Goal: Task Accomplishment & Management: Manage account settings

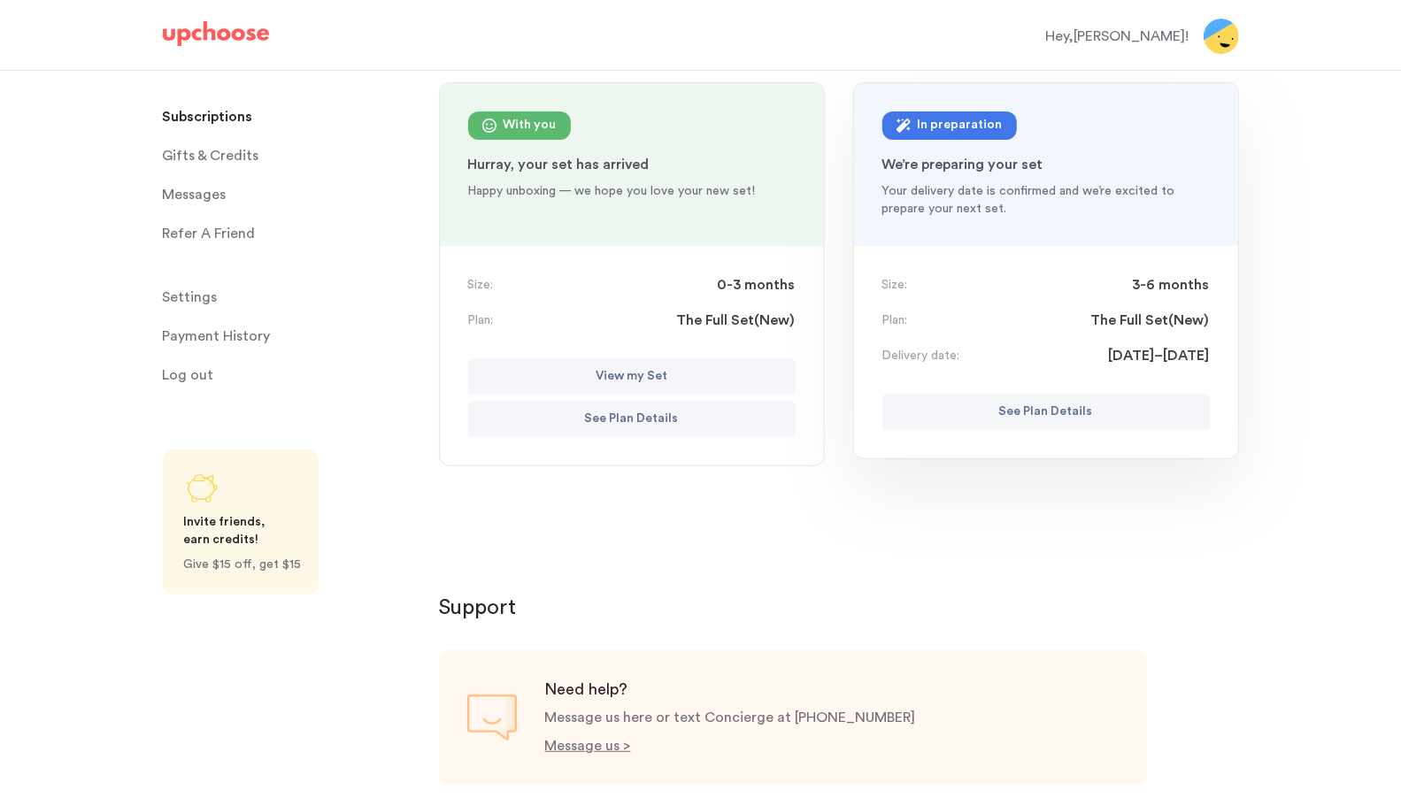
scroll to position [191, 0]
click at [936, 124] on div "In preparation" at bounding box center [960, 126] width 85 height 21
click at [1052, 422] on button "See Plan Details" at bounding box center [1045, 413] width 327 height 35
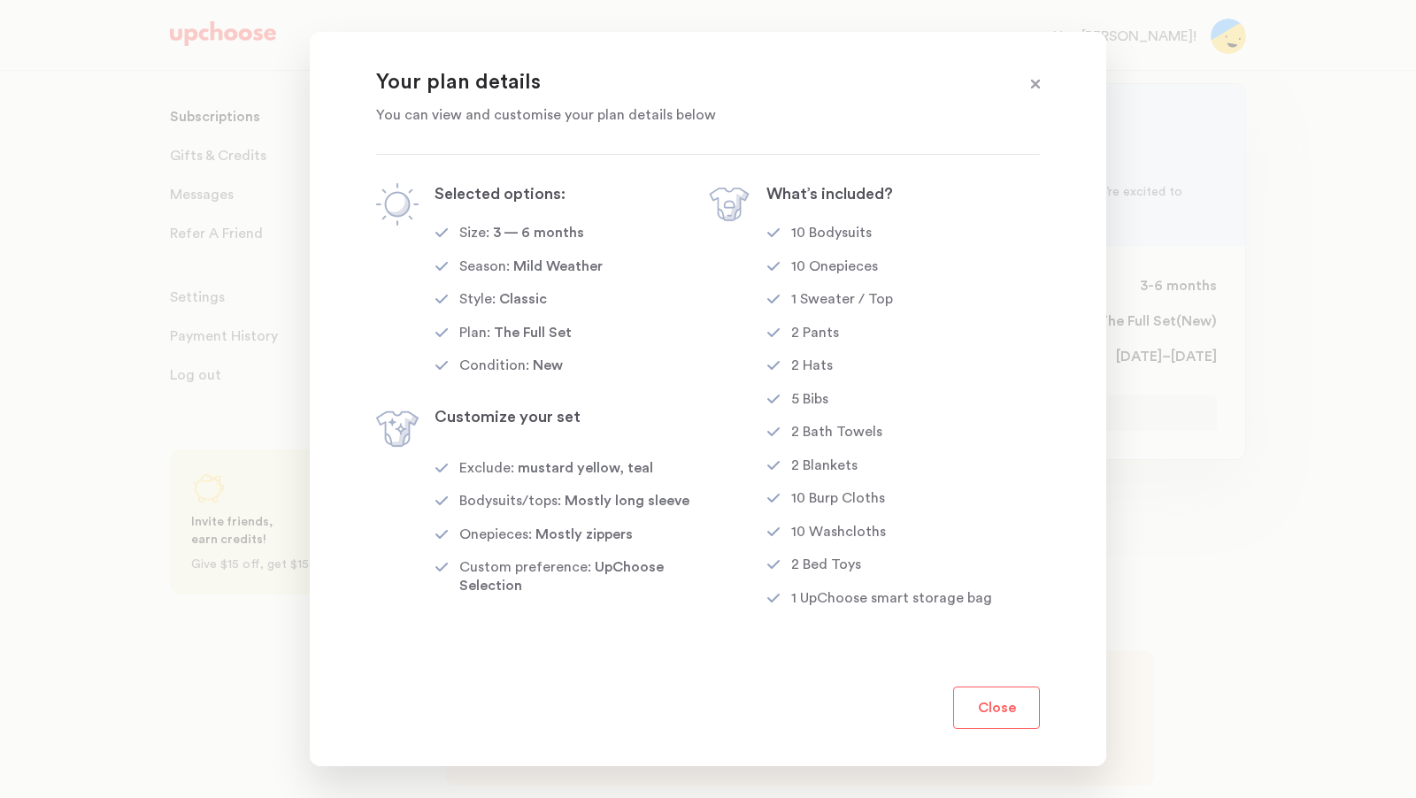
click at [1014, 694] on button "Close" at bounding box center [996, 708] width 87 height 42
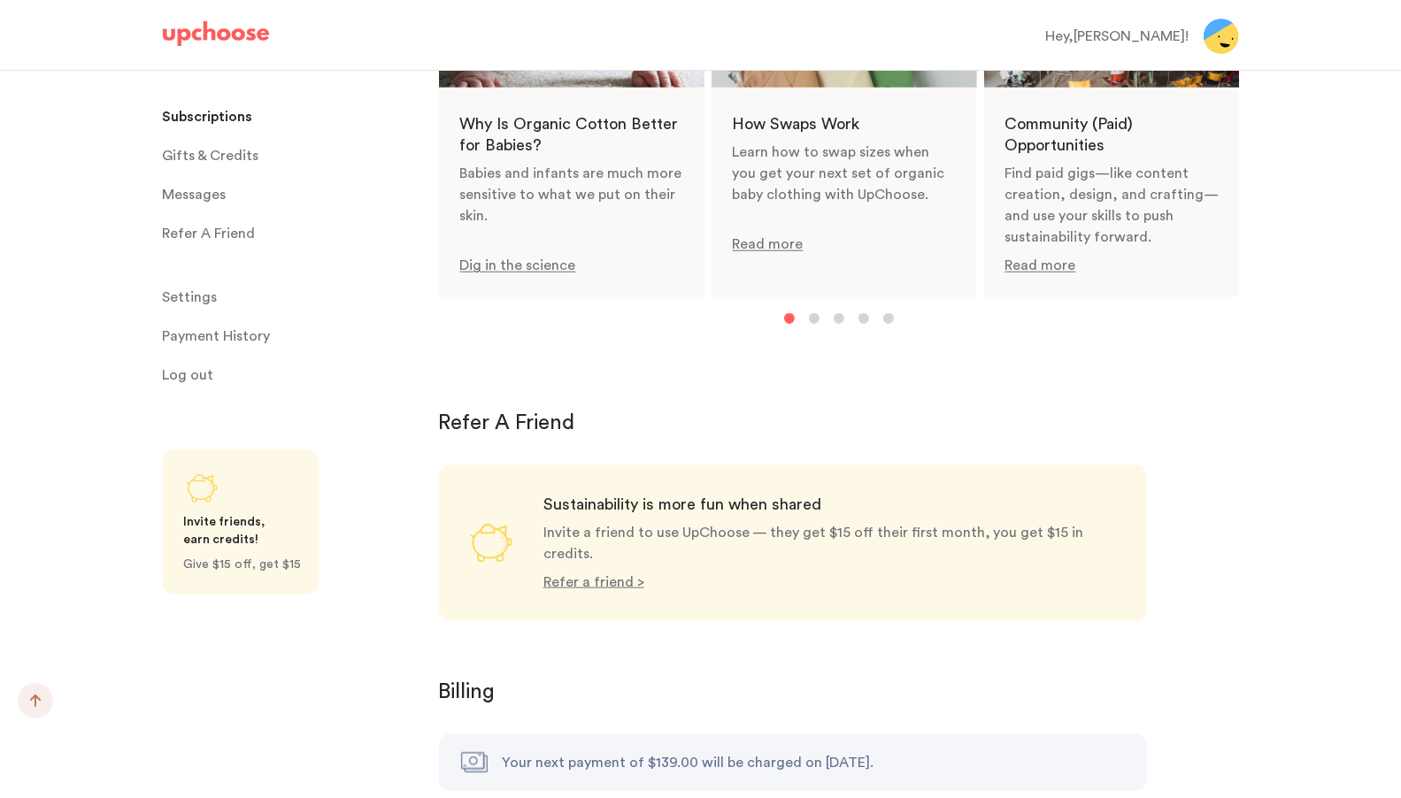
scroll to position [1453, 0]
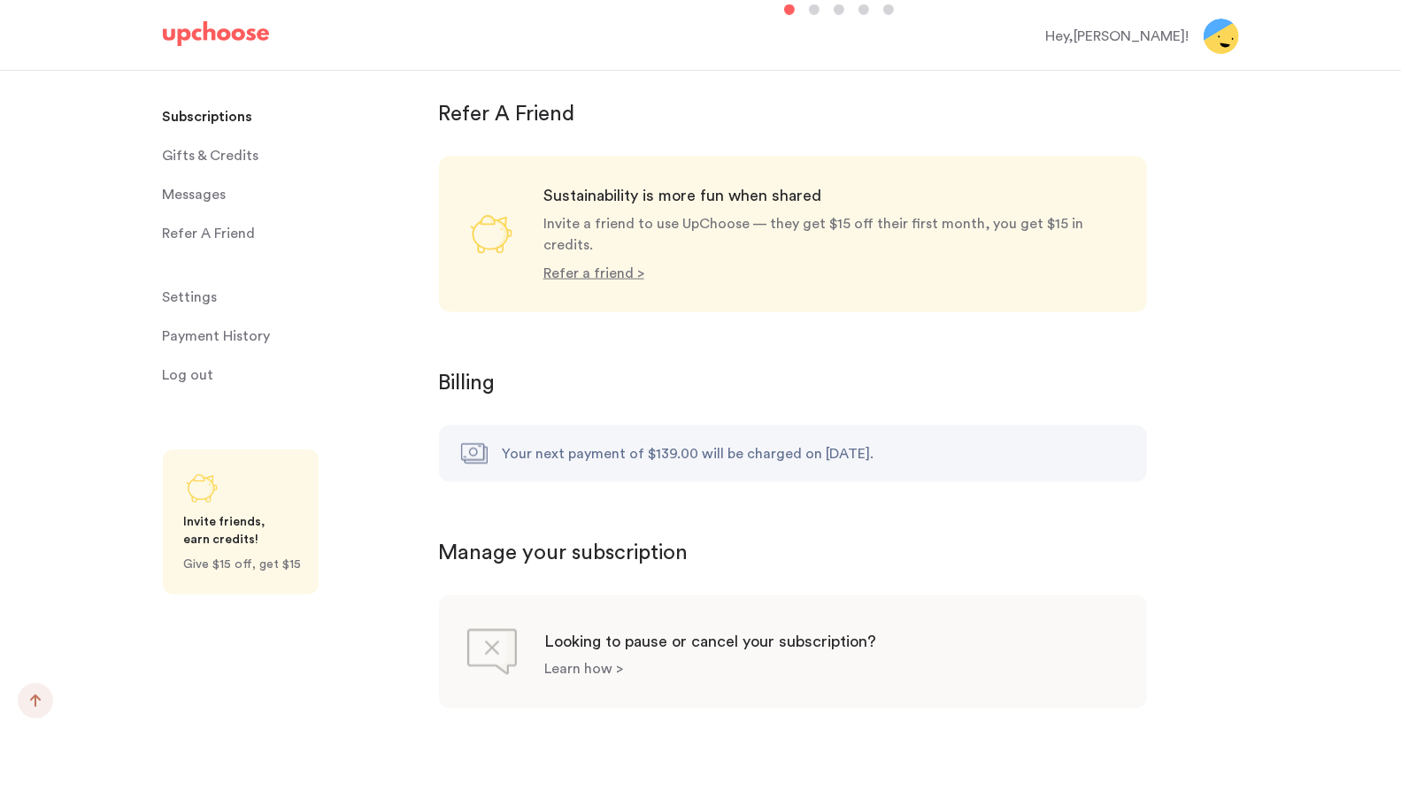
click at [592, 663] on p "Learn how >" at bounding box center [584, 670] width 79 height 14
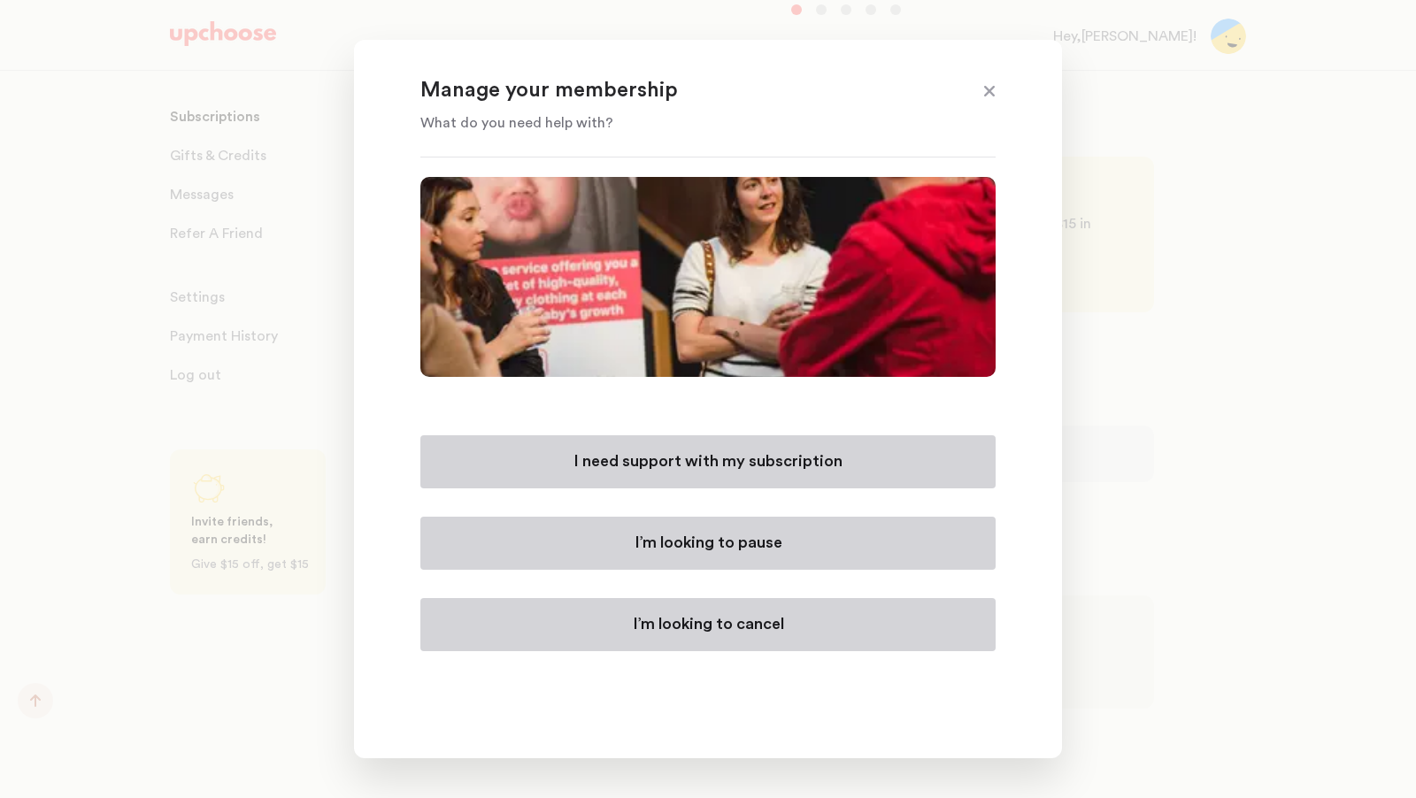
click at [163, 13] on div at bounding box center [708, 399] width 1416 height 798
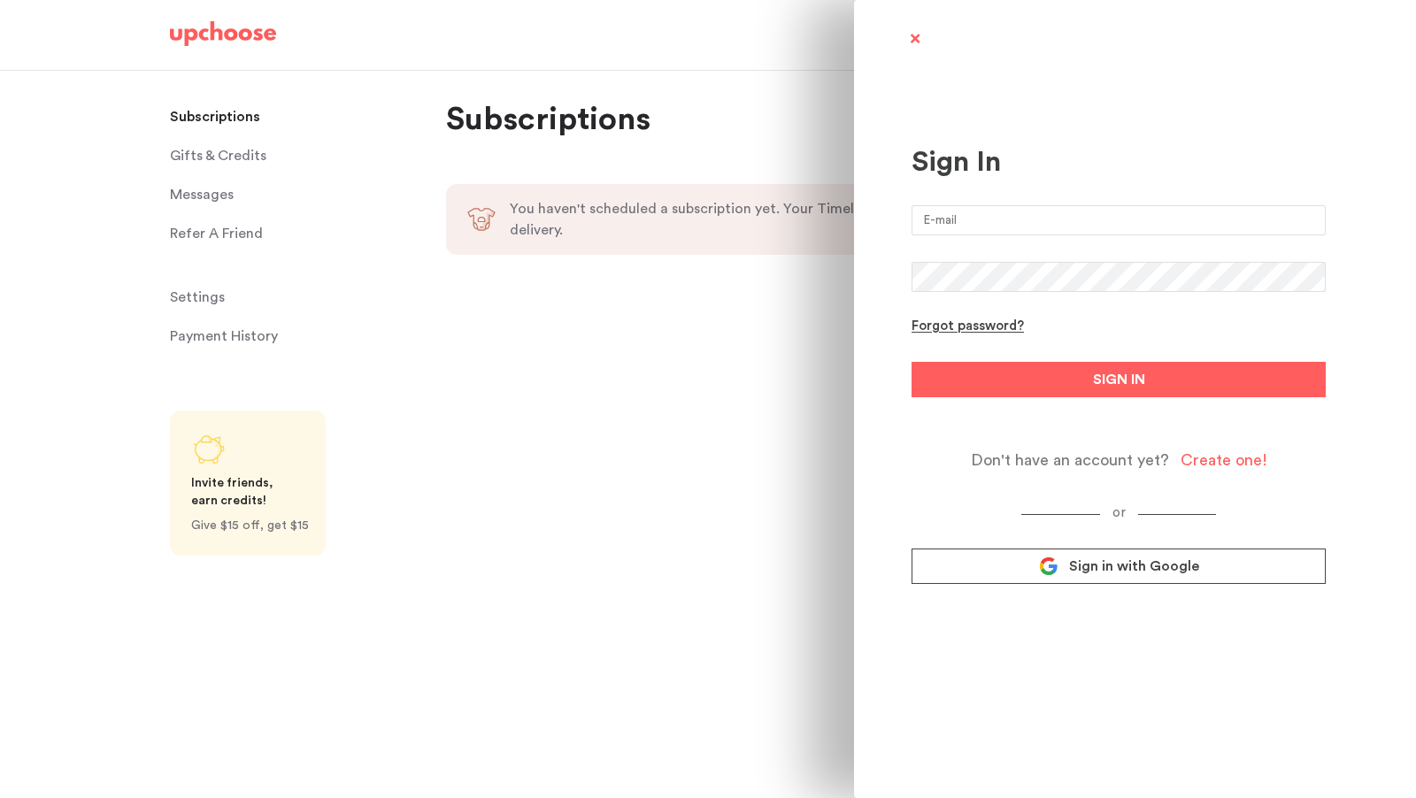
click at [1119, 575] on span "Sign in with Google" at bounding box center [1134, 567] width 130 height 18
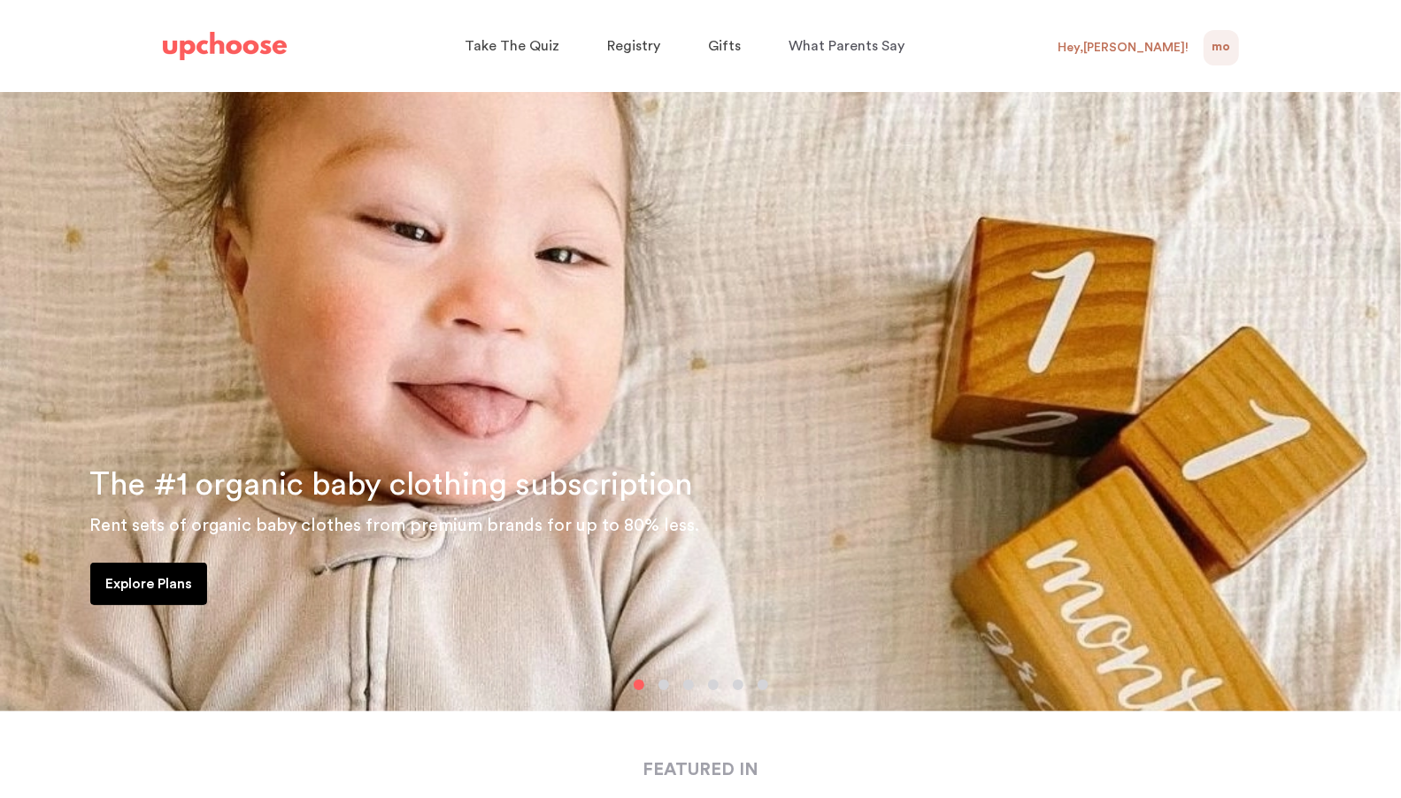
click at [1222, 42] on span "MO" at bounding box center [1221, 47] width 19 height 21
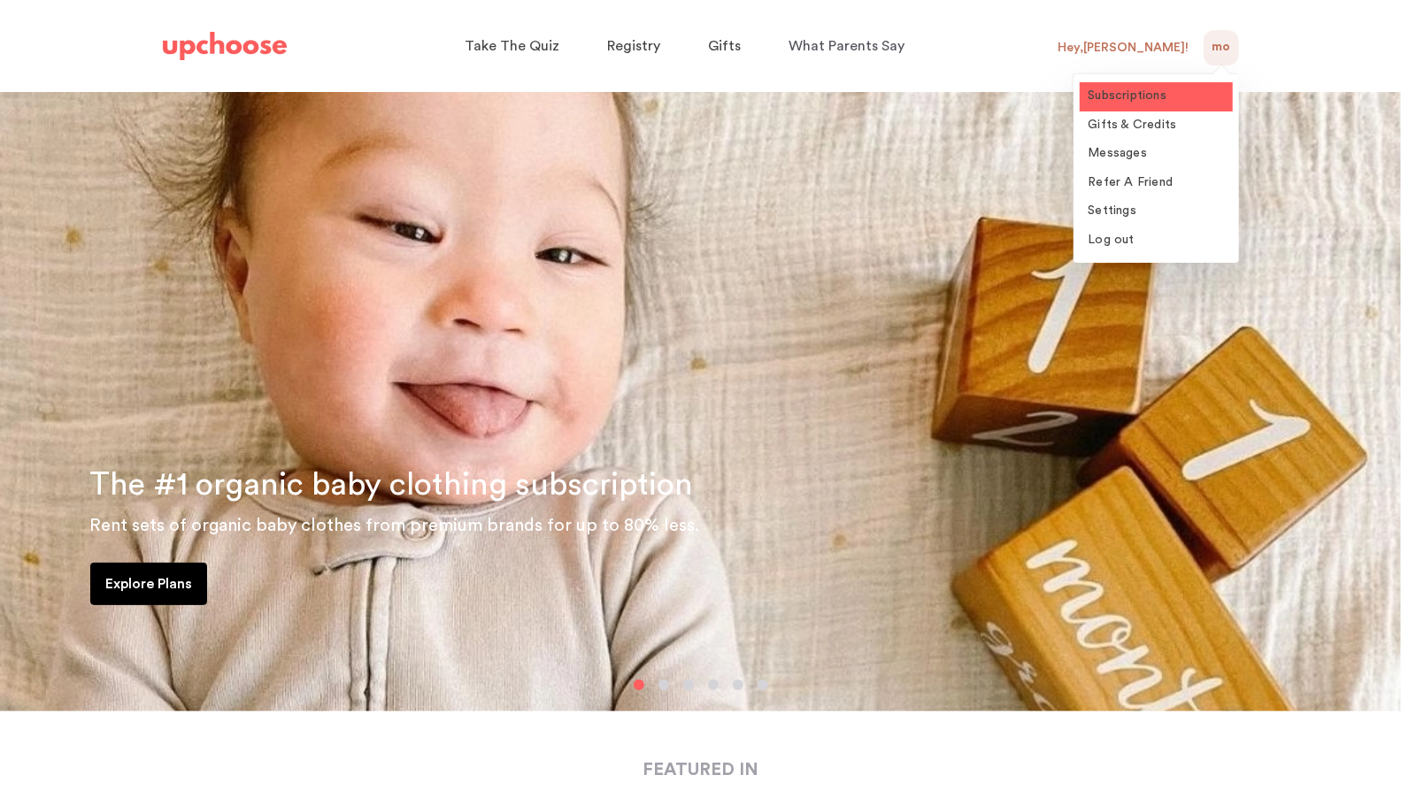
click at [1148, 99] on span "Subscriptions" at bounding box center [1128, 95] width 79 height 12
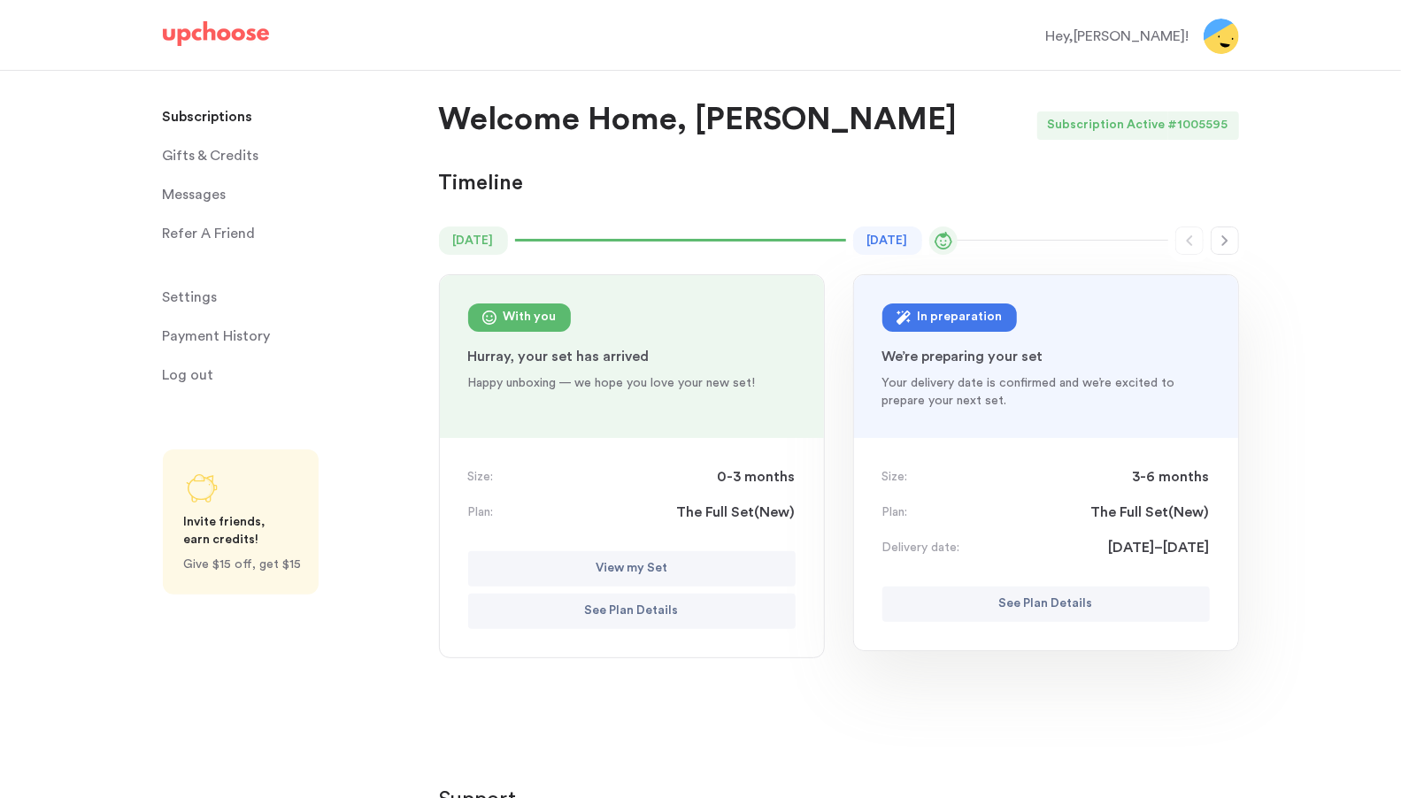
click at [1166, 129] on div "Subscription Active" at bounding box center [1102, 126] width 131 height 28
click at [1237, 228] on button "button" at bounding box center [1225, 241] width 28 height 28
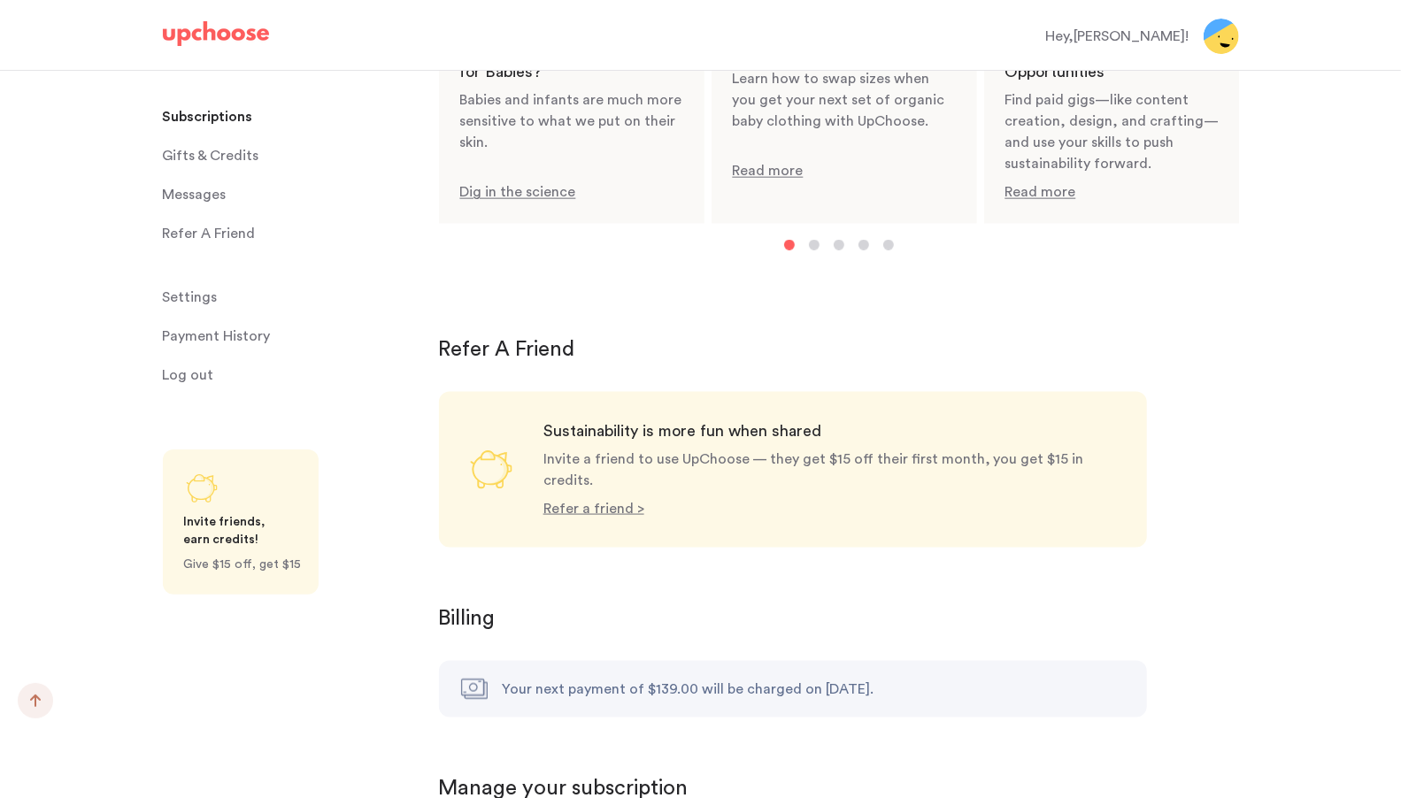
scroll to position [1538, 0]
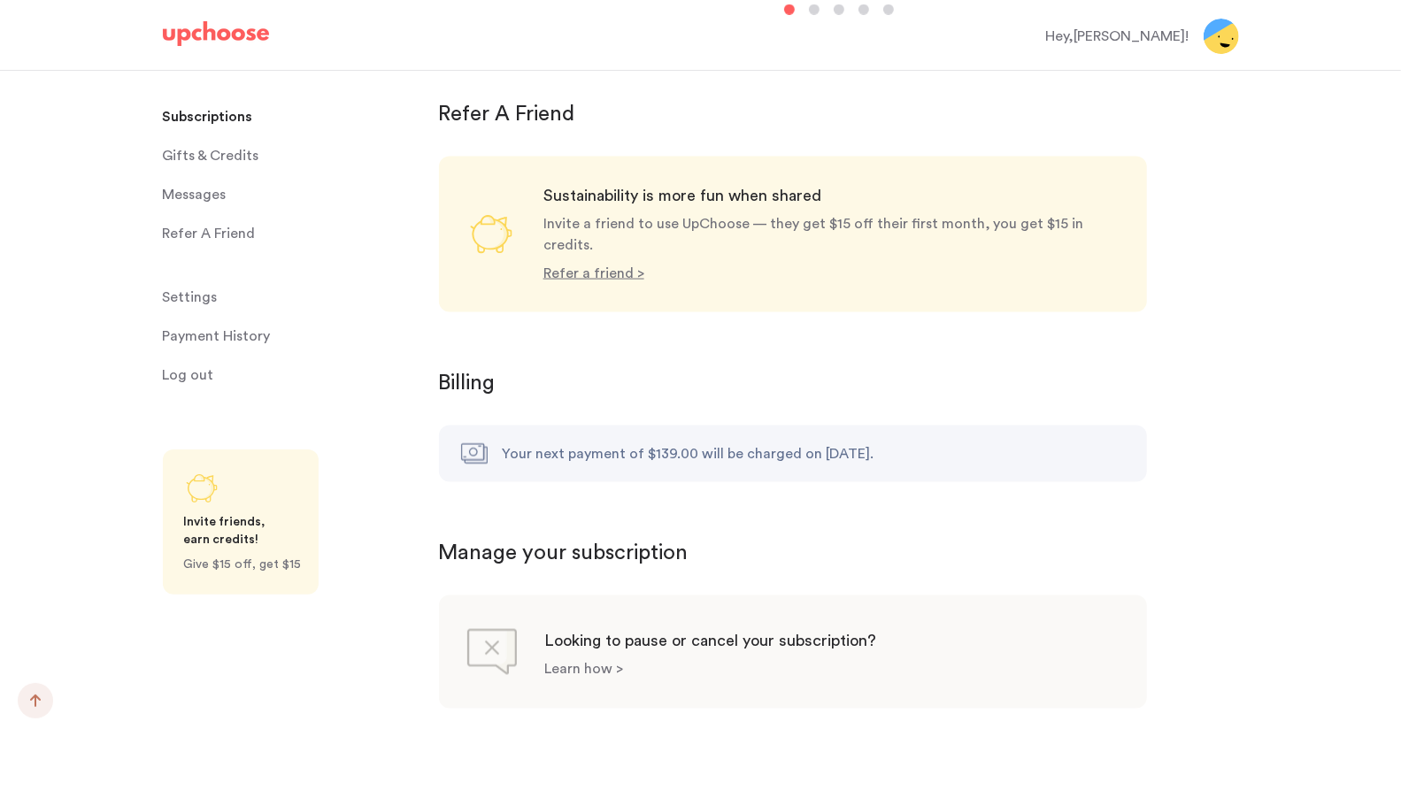
click at [584, 663] on p "Learn how >" at bounding box center [584, 670] width 79 height 14
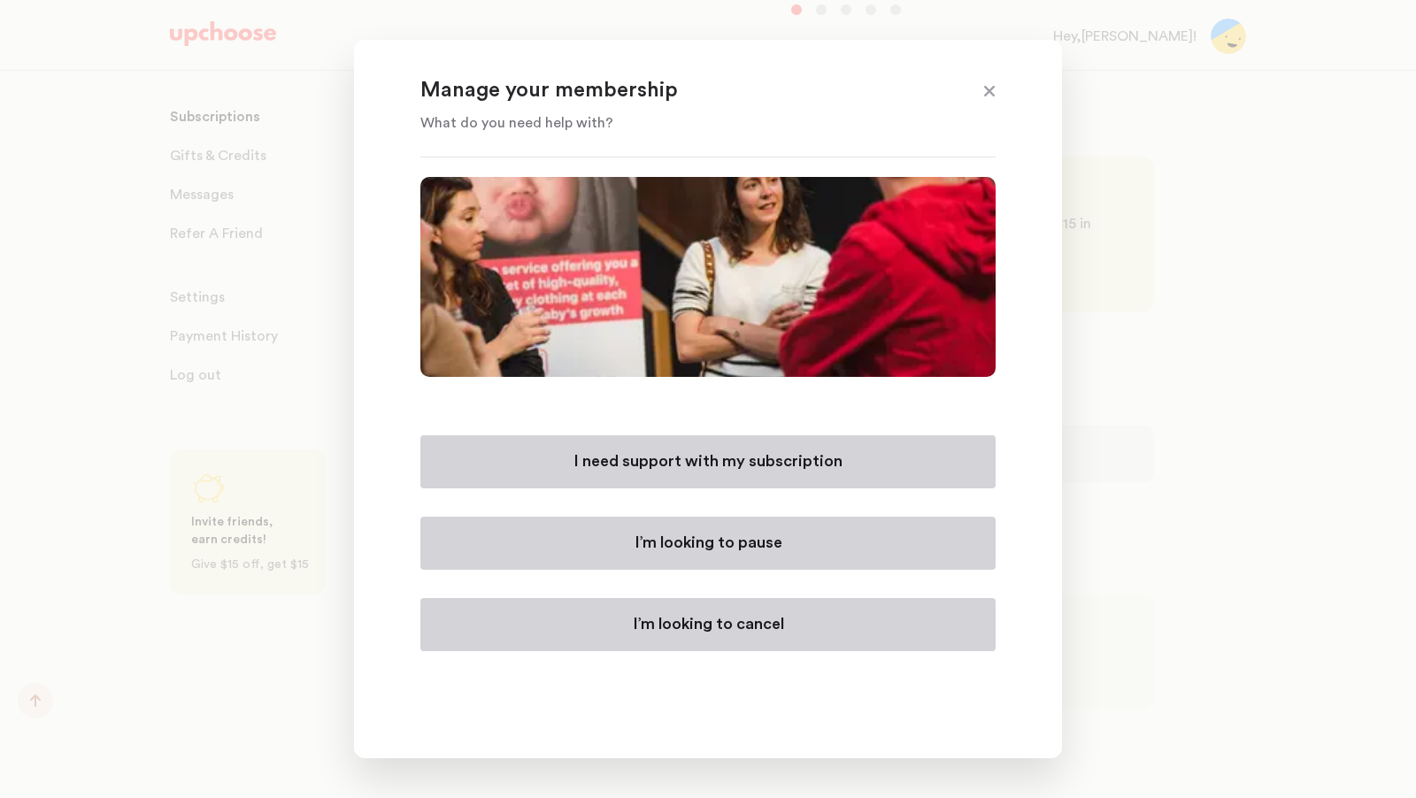
click at [666, 622] on p "I’m looking to cancel" at bounding box center [708, 624] width 151 height 21
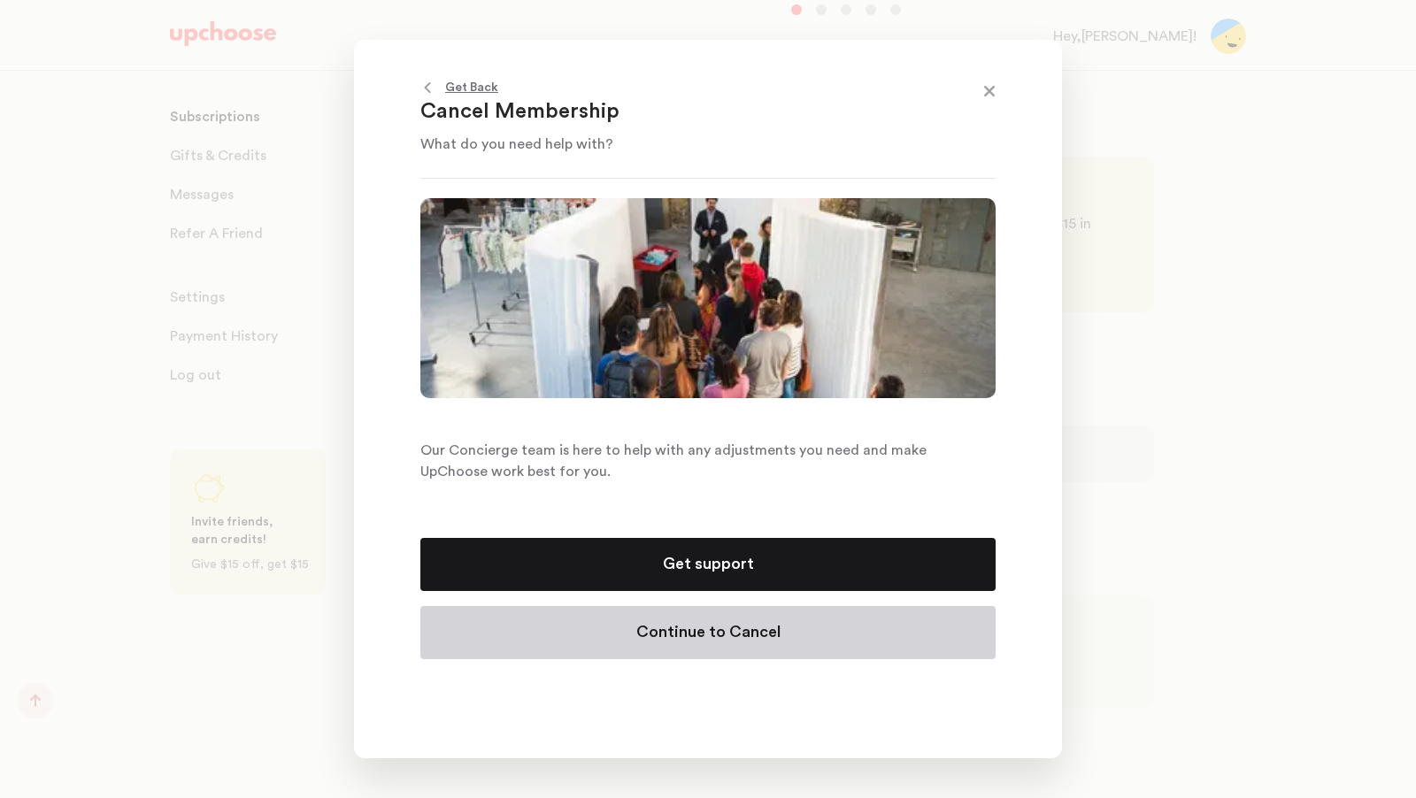
click at [674, 570] on p "Get support" at bounding box center [708, 564] width 91 height 21
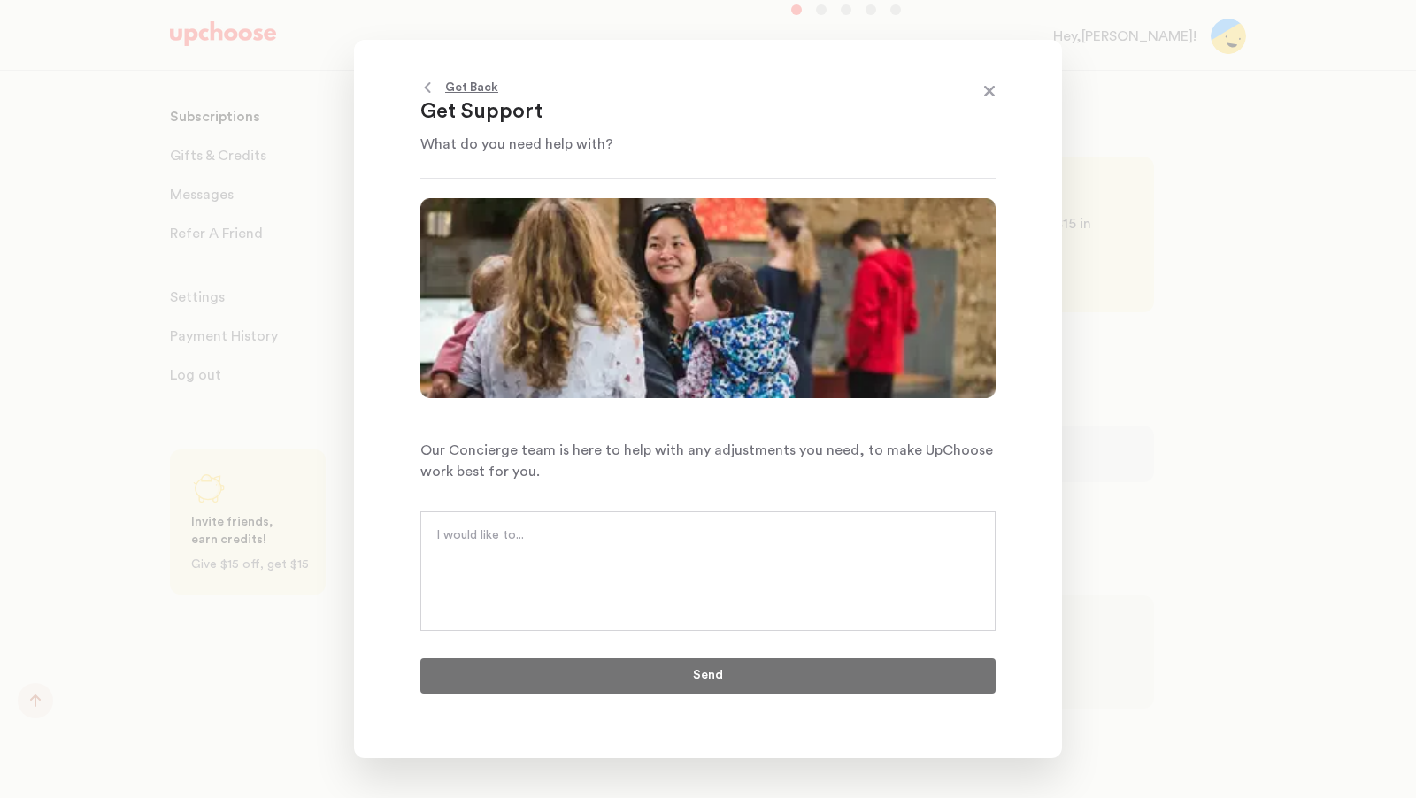
click at [674, 570] on textarea at bounding box center [707, 553] width 543 height 53
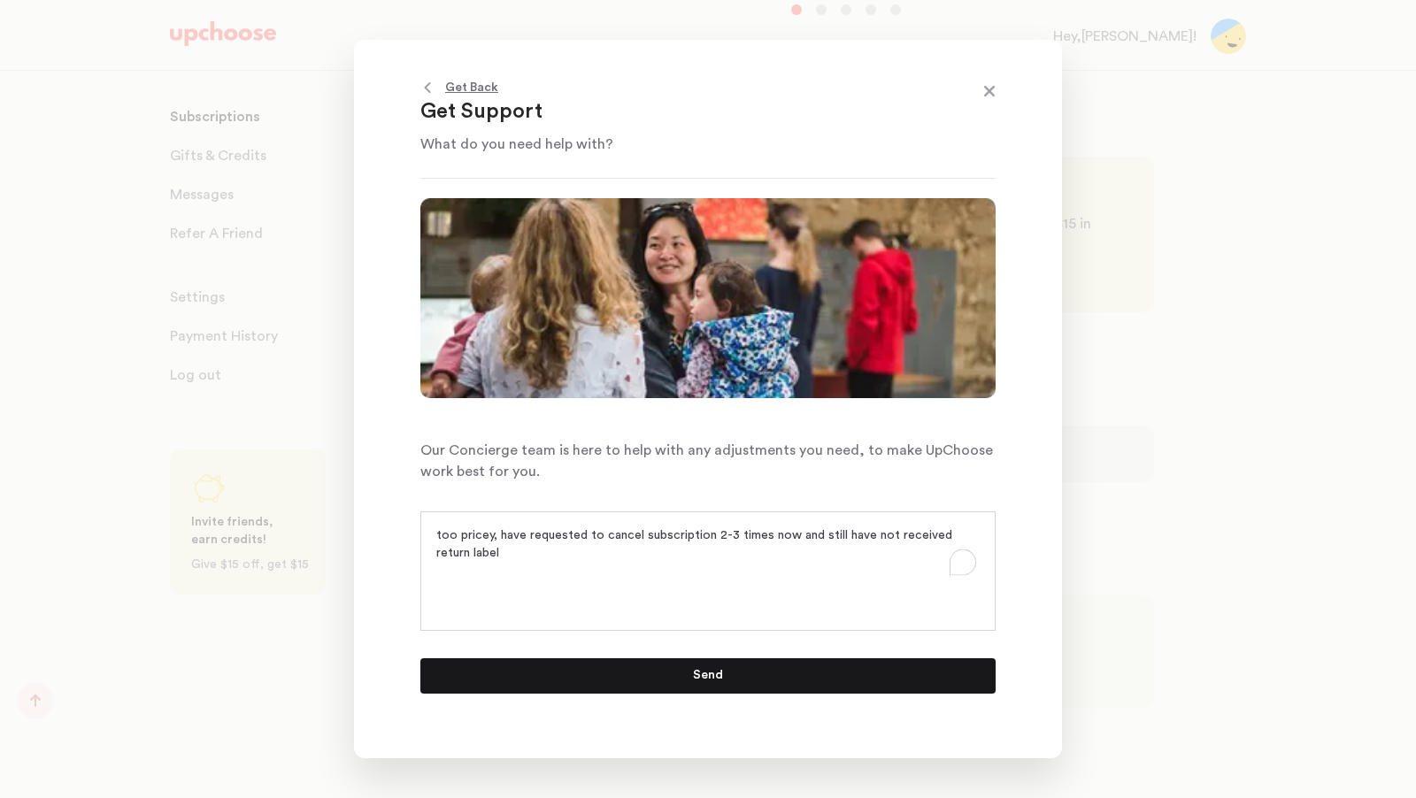
click at [489, 532] on textarea "too pricey, have requested to cancel subscription 2-3 times now and still have …" at bounding box center [707, 553] width 543 height 53
type textarea "too pricey :( , have requested to cancel subscription 2-3 times now and still h…"
click at [575, 681] on button "Send" at bounding box center [707, 676] width 575 height 35
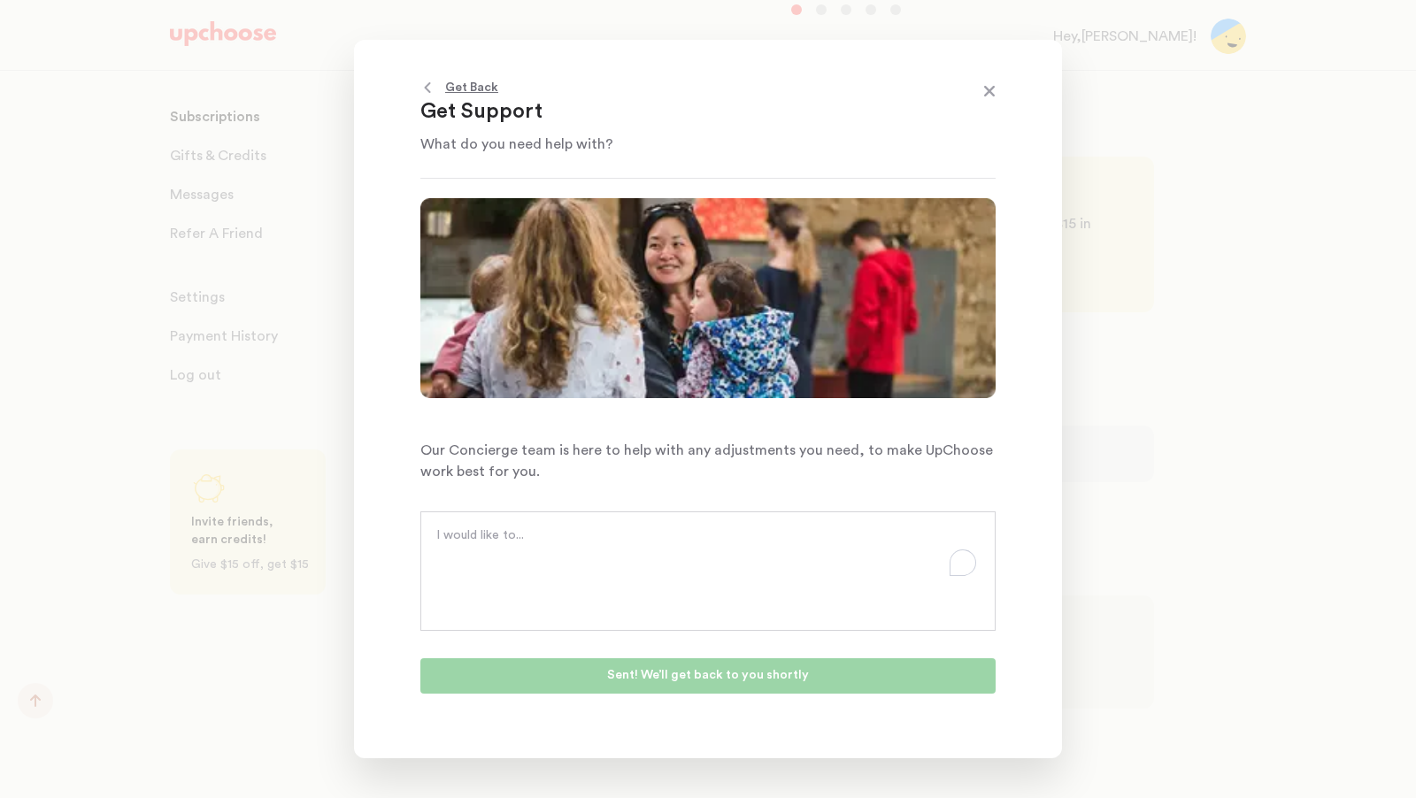
click at [992, 89] on span at bounding box center [989, 92] width 23 height 23
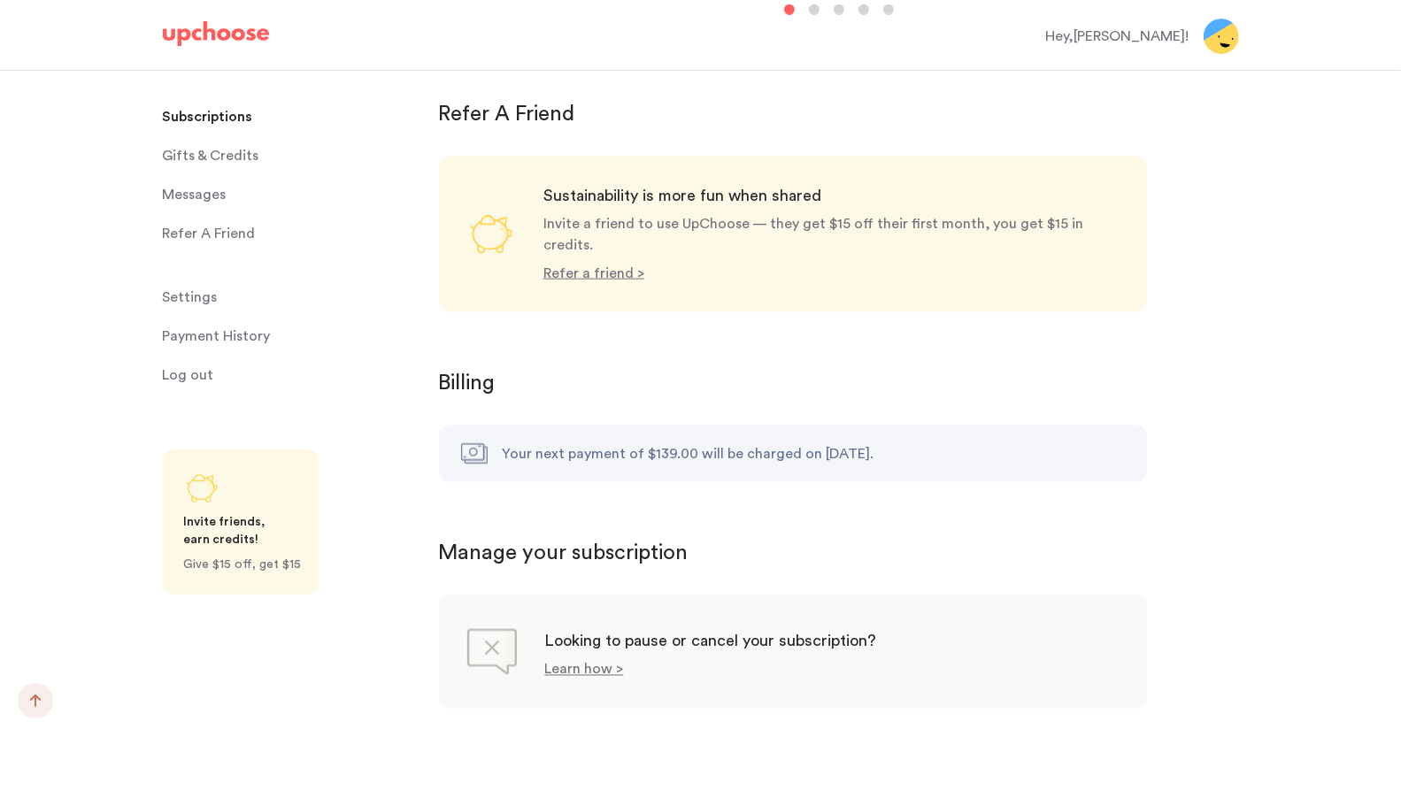
click at [223, 163] on span "Gifts & Credits" at bounding box center [211, 155] width 96 height 35
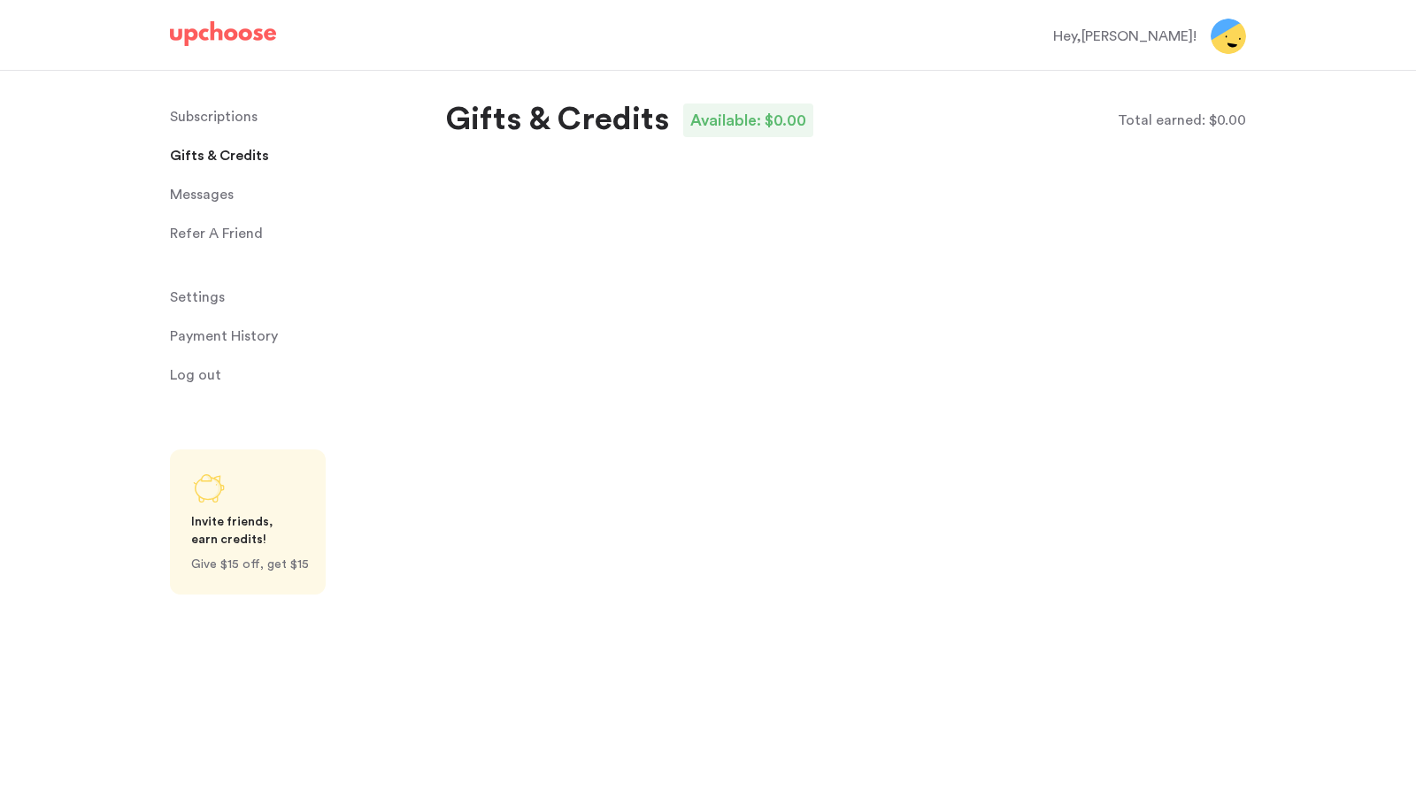
click at [214, 189] on span "Messages" at bounding box center [202, 194] width 64 height 35
click at [214, 200] on span "Messages" at bounding box center [202, 194] width 64 height 35
